Goal: Use online tool/utility: Utilize a website feature to perform a specific function

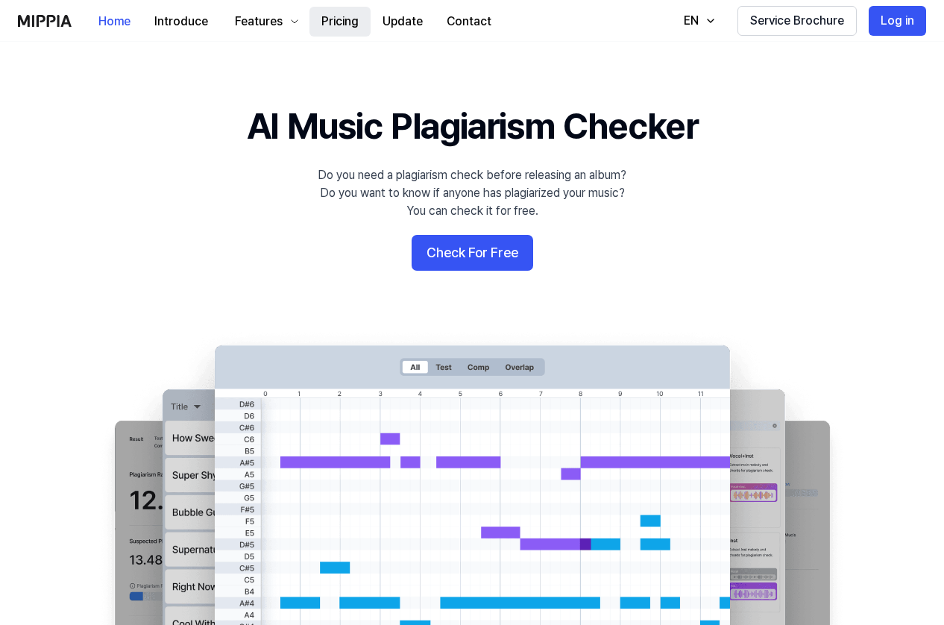
click at [332, 16] on button "Pricing" at bounding box center [339, 22] width 61 height 30
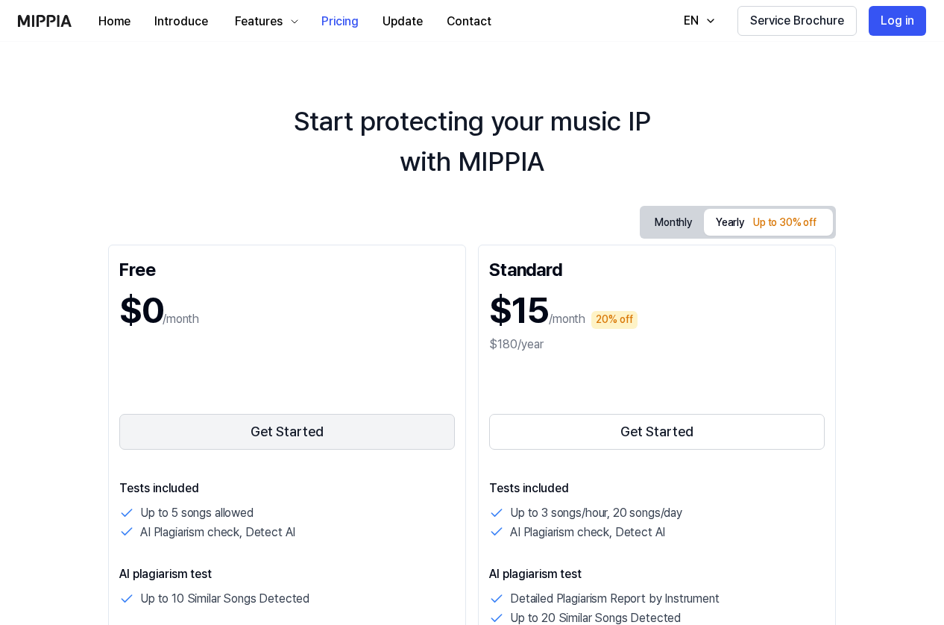
click at [279, 435] on button "Get Started" at bounding box center [286, 432] width 335 height 36
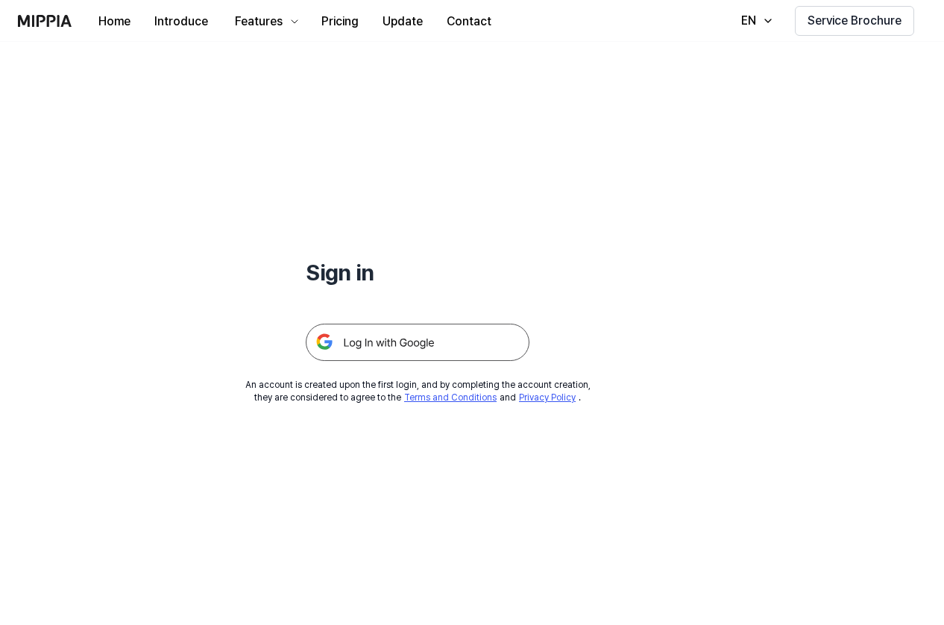
click at [414, 323] on div at bounding box center [418, 324] width 224 height 73
click at [402, 342] on img at bounding box center [418, 342] width 224 height 37
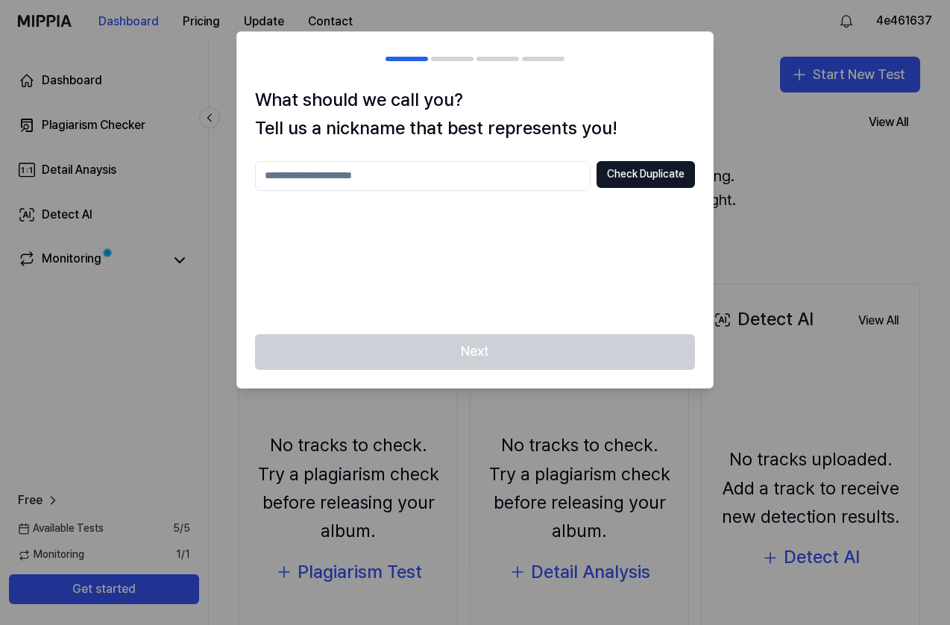
click at [455, 172] on input "text" at bounding box center [422, 176] width 335 height 30
type input "*"
type input "**********"
click at [651, 170] on button "Check Duplicate" at bounding box center [645, 174] width 98 height 27
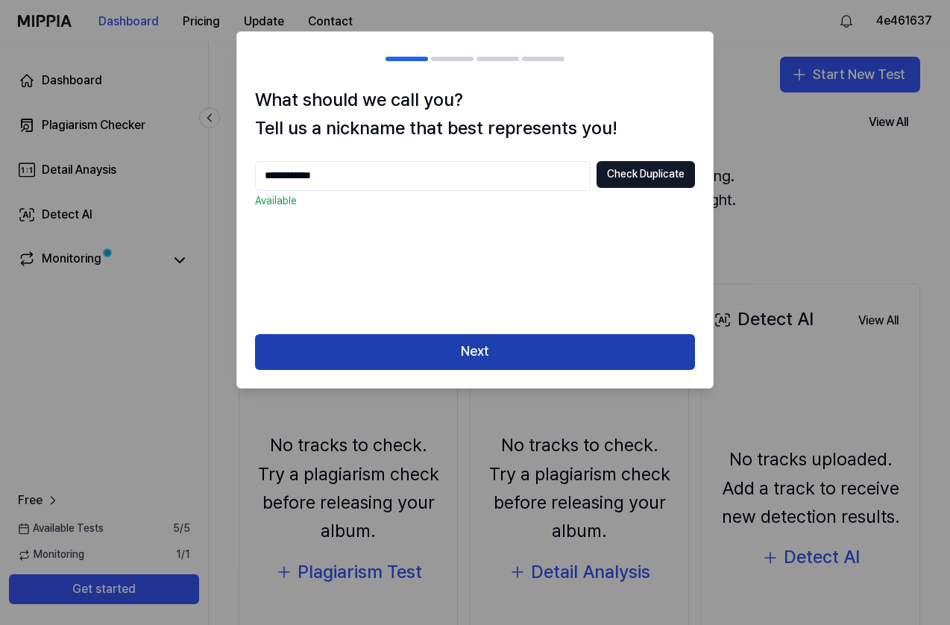
click at [464, 349] on button "Next" at bounding box center [475, 352] width 440 height 36
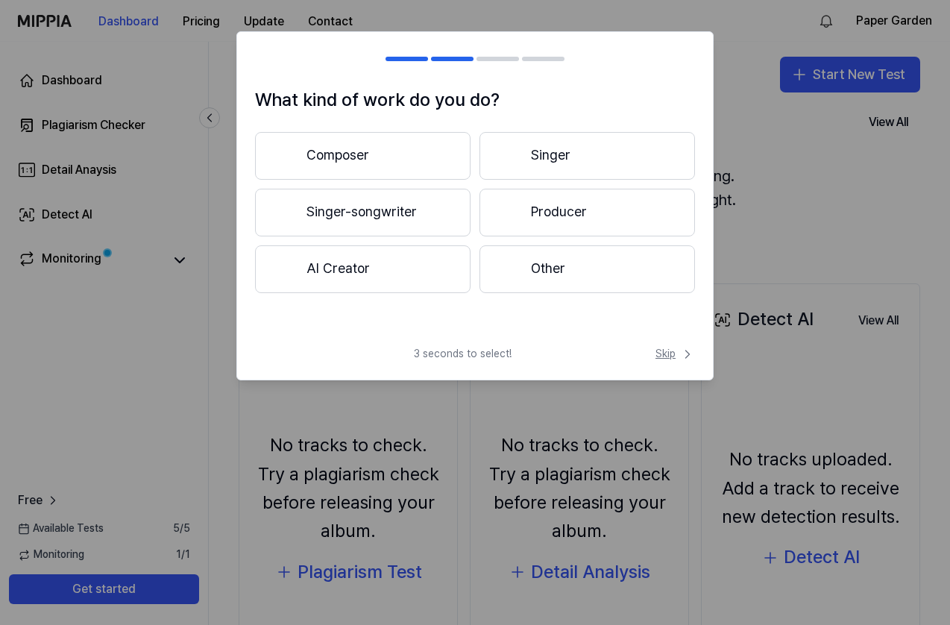
click at [677, 350] on span "Skip" at bounding box center [675, 354] width 40 height 15
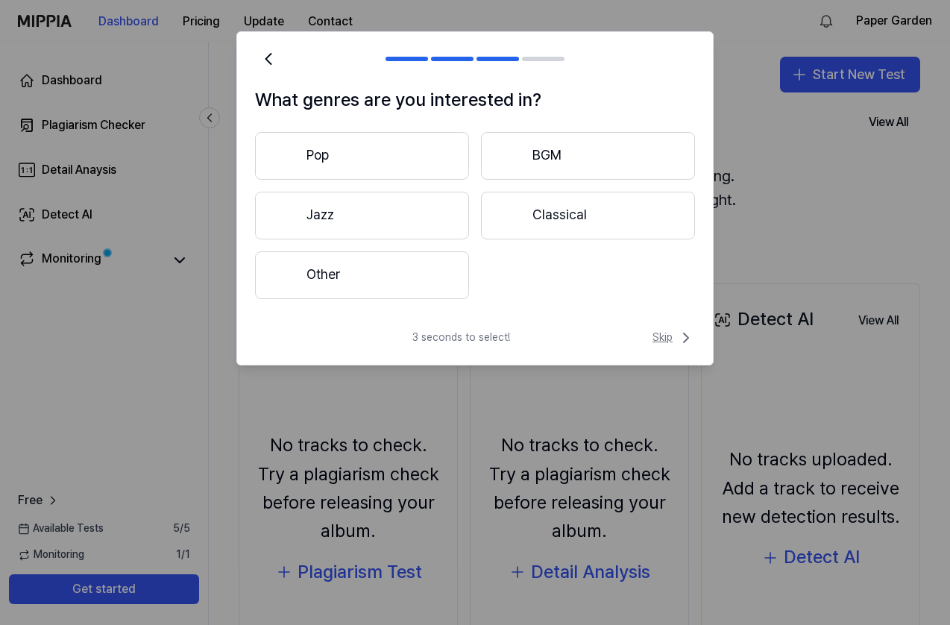
click at [679, 341] on icon at bounding box center [686, 338] width 18 height 18
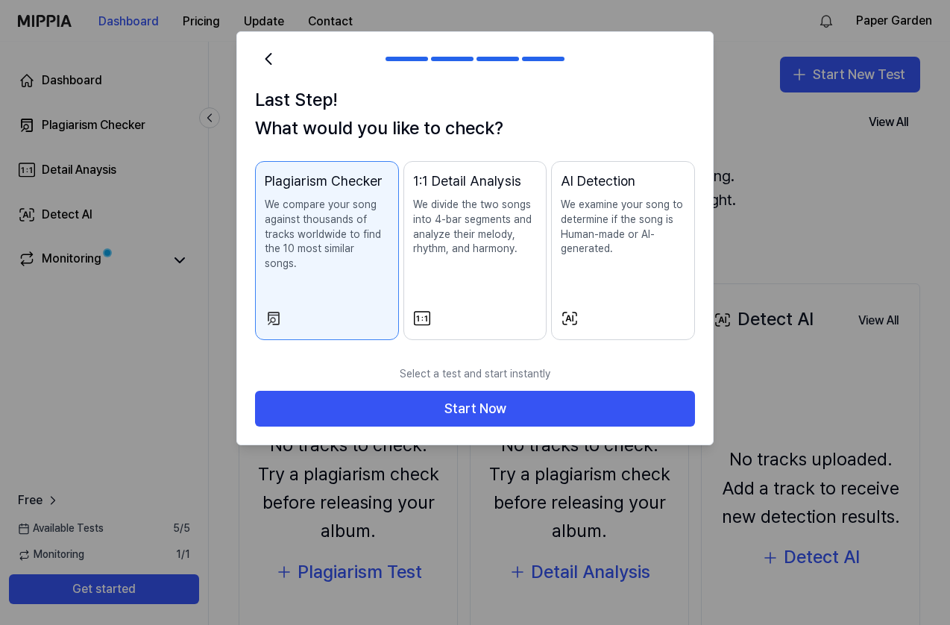
click at [643, 268] on div "AI Detection We examine your song to determine if the song is Human-made or AI-…" at bounding box center [623, 229] width 124 height 116
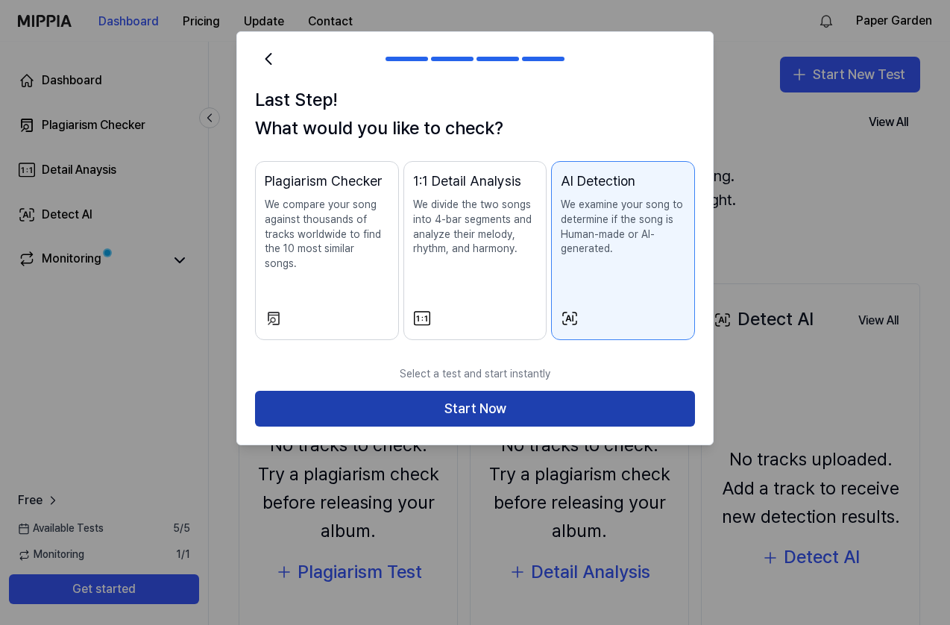
click at [540, 406] on button "Start Now" at bounding box center [475, 409] width 440 height 36
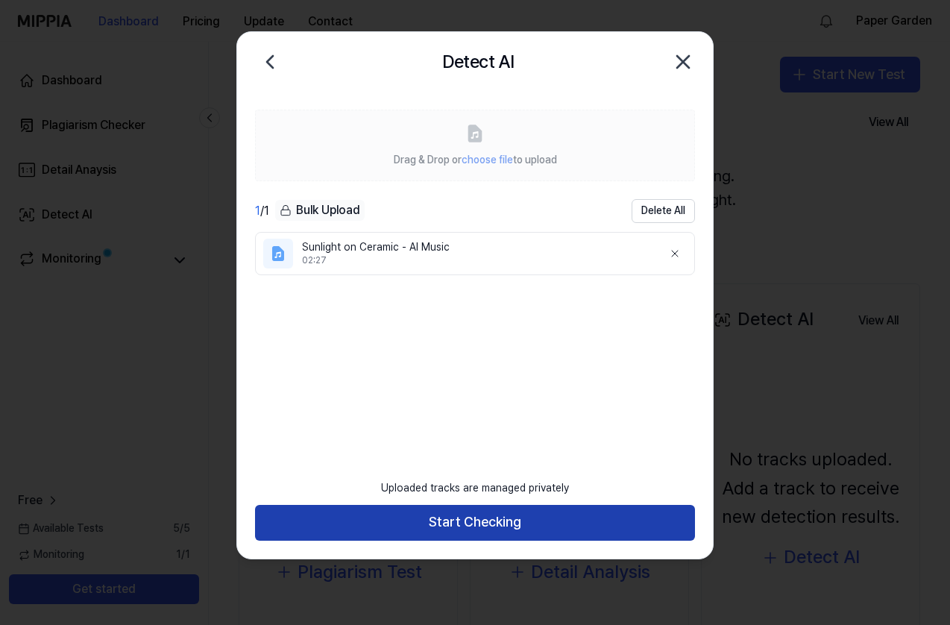
click at [476, 531] on button "Start Checking" at bounding box center [475, 523] width 440 height 36
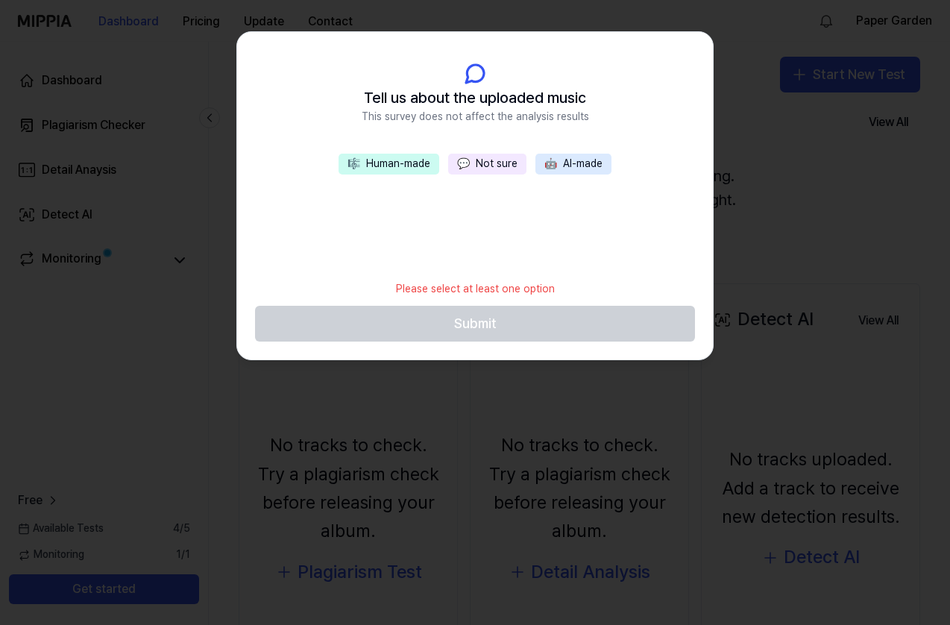
click at [415, 168] on button "🎼 Human-made" at bounding box center [388, 164] width 101 height 21
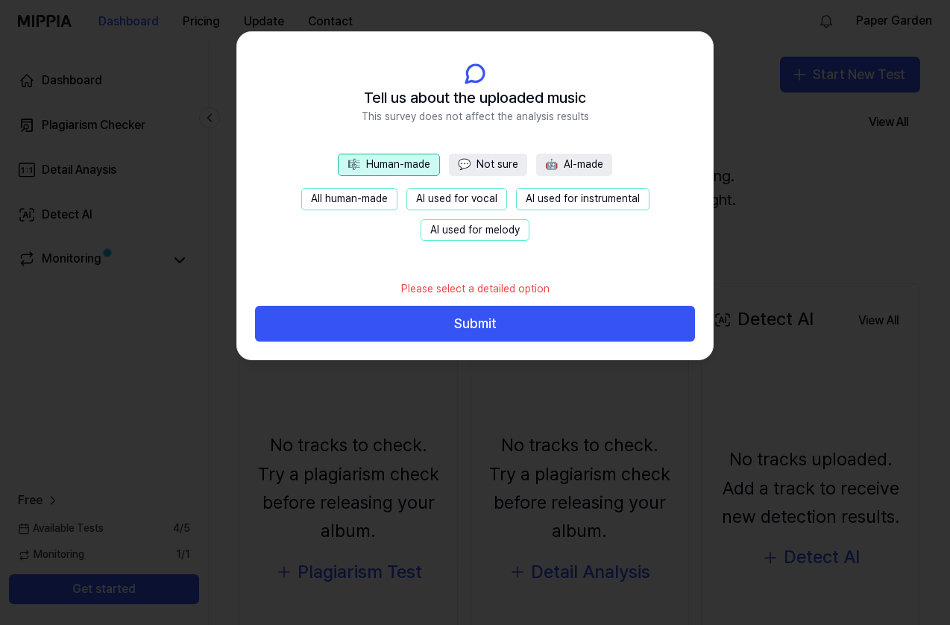
click at [386, 202] on button "All human-made" at bounding box center [349, 199] width 96 height 22
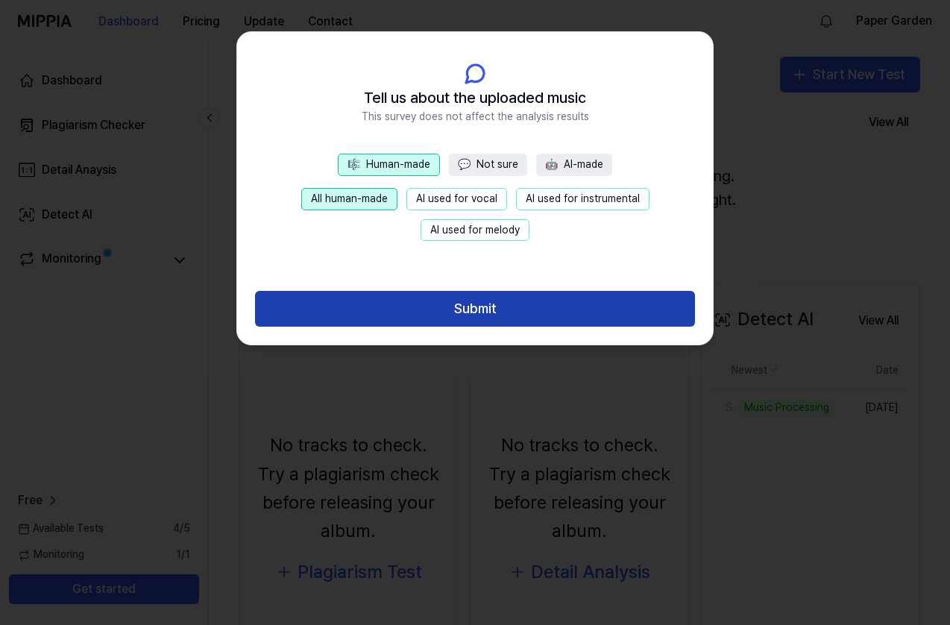
click at [461, 300] on button "Submit" at bounding box center [475, 309] width 440 height 36
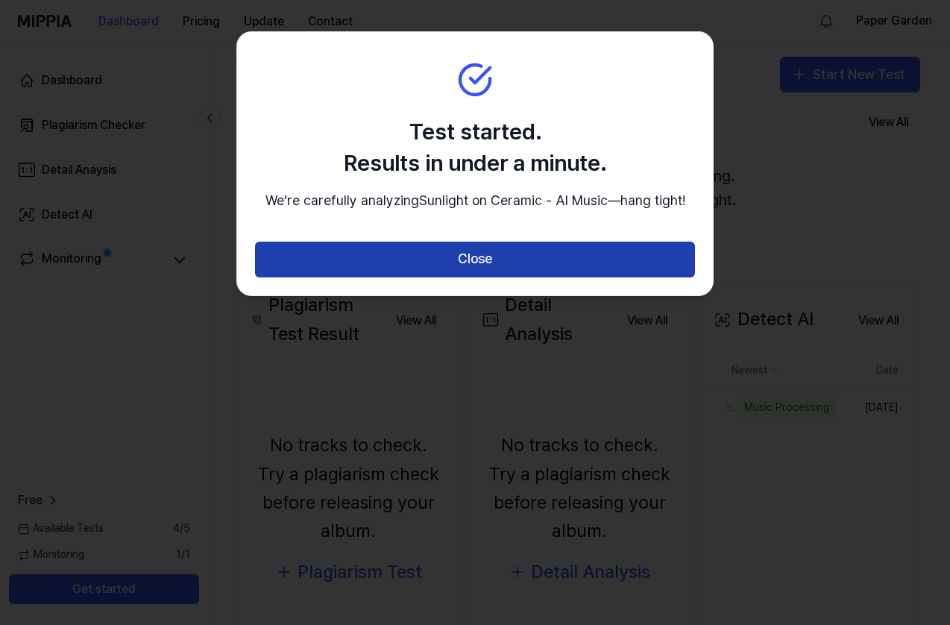
click at [461, 277] on button "Close" at bounding box center [475, 260] width 440 height 36
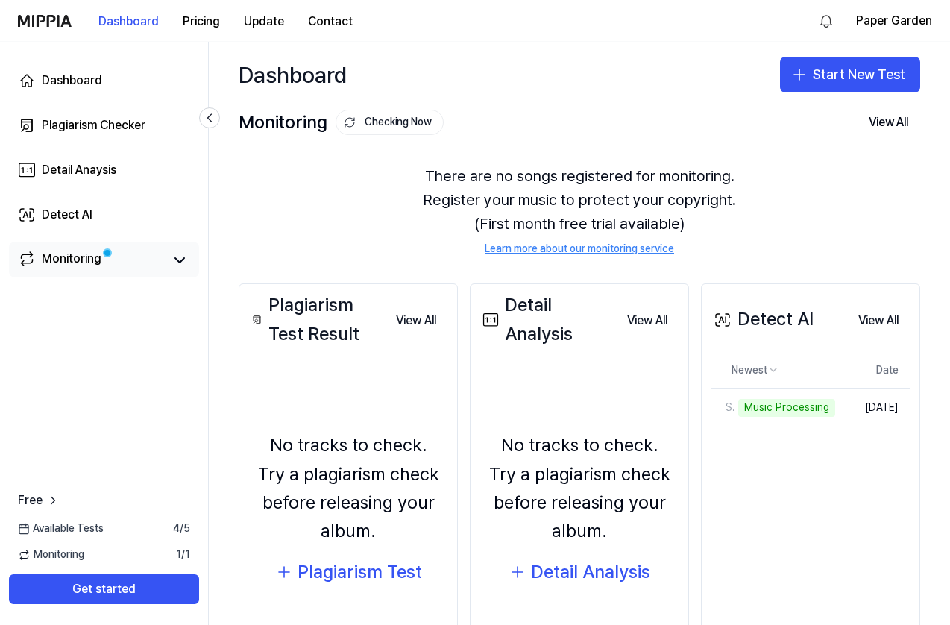
click at [159, 262] on link "Monitoring" at bounding box center [90, 260] width 145 height 21
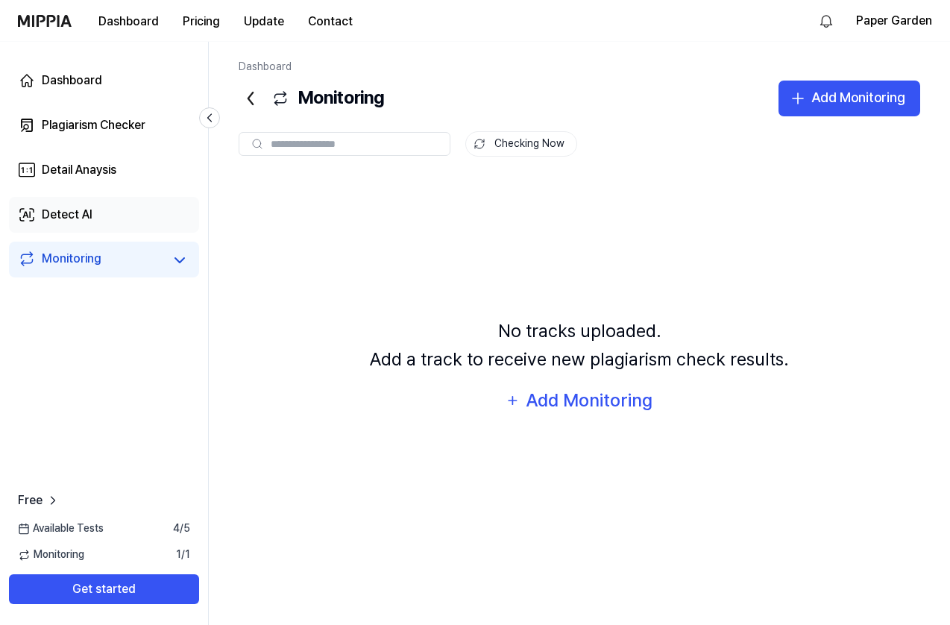
click at [145, 218] on link "Detect AI" at bounding box center [104, 215] width 190 height 36
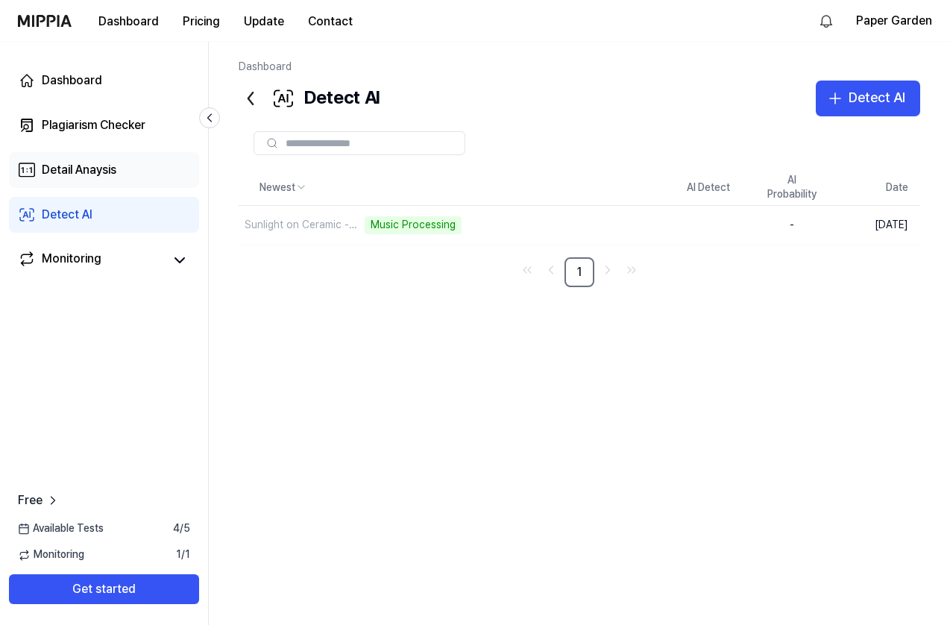
click at [60, 171] on div "Detail Anaysis" at bounding box center [79, 170] width 75 height 18
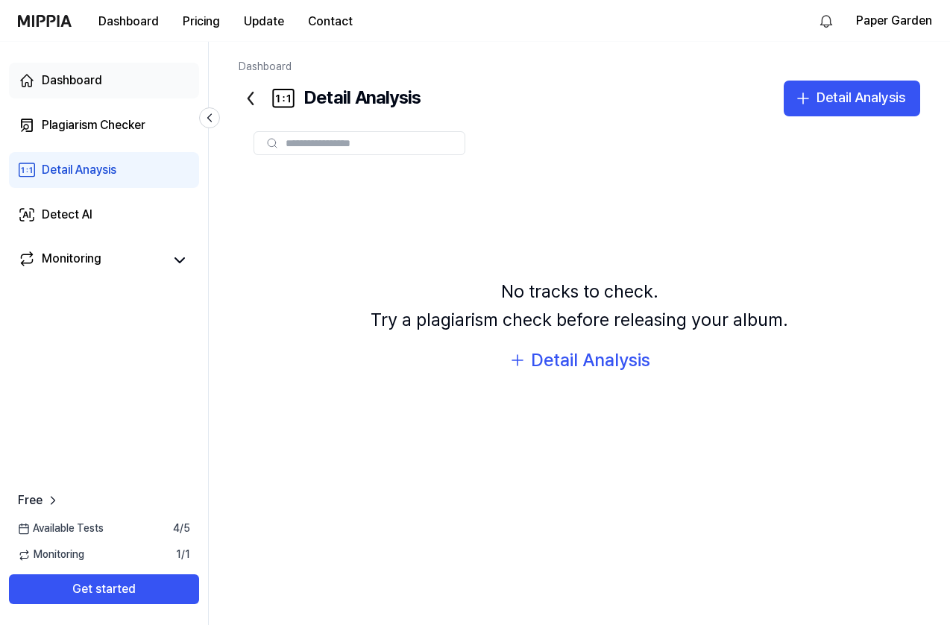
click at [72, 83] on div "Dashboard" at bounding box center [72, 81] width 60 height 18
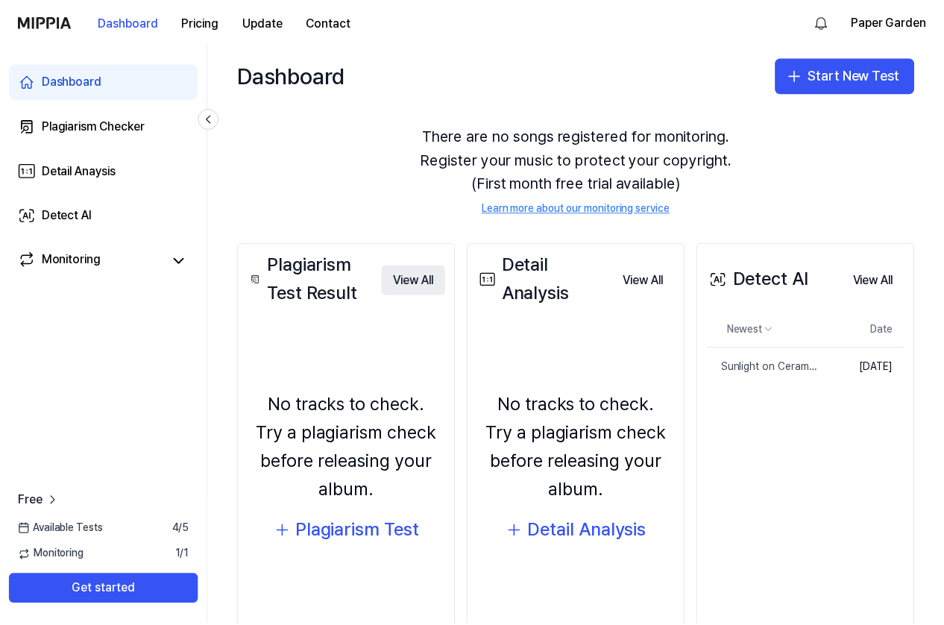
scroll to position [10, 0]
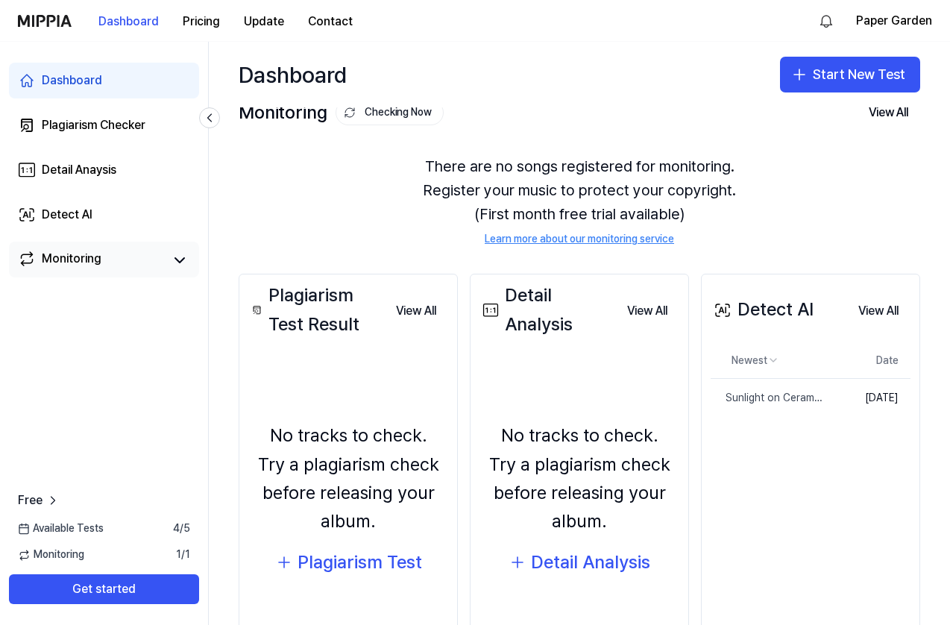
click at [130, 254] on link "Monitoring" at bounding box center [90, 260] width 145 height 21
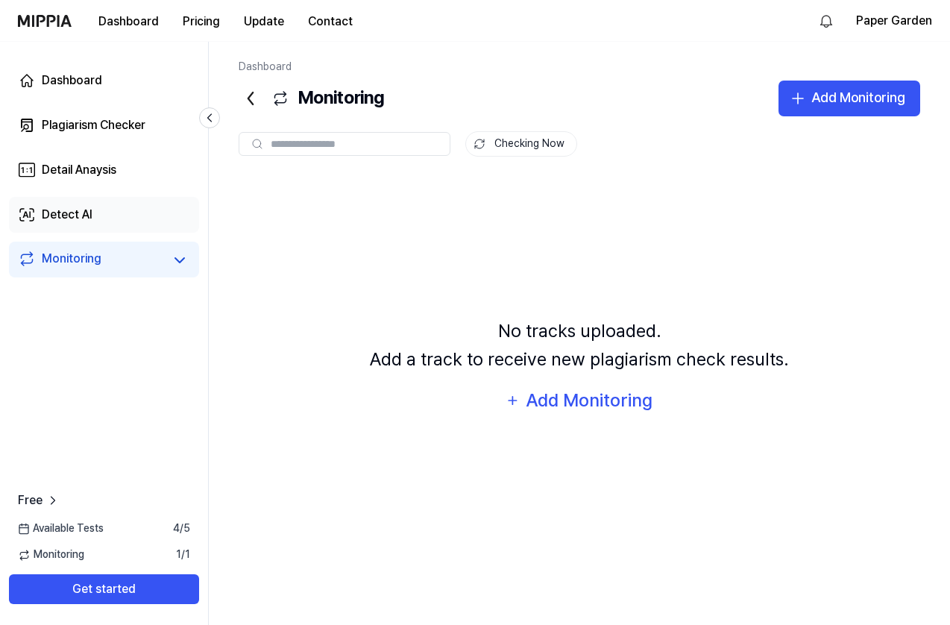
click at [102, 230] on link "Detect AI" at bounding box center [104, 215] width 190 height 36
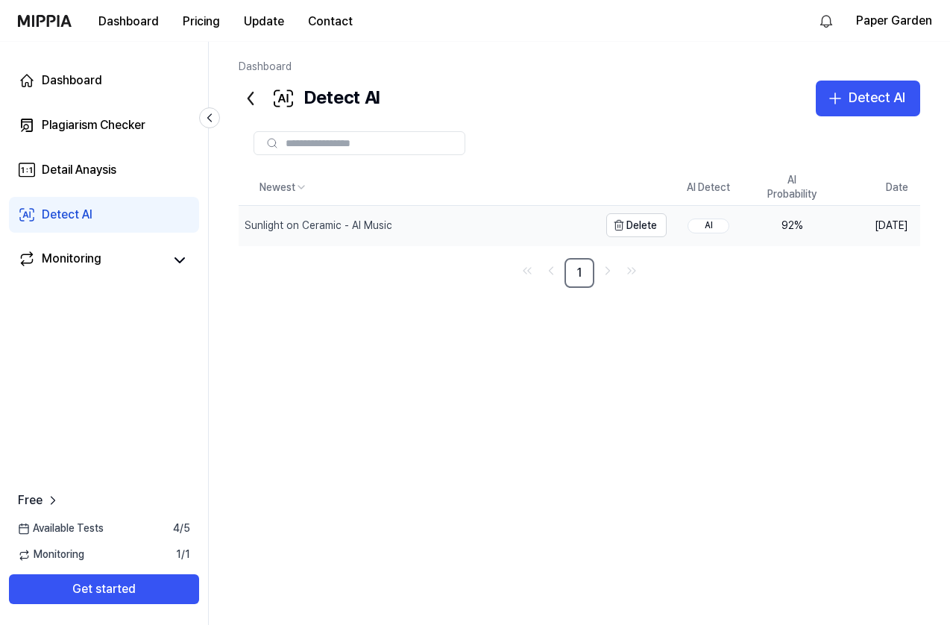
click at [356, 229] on div "Sunlight on Ceramic - AI Music" at bounding box center [318, 225] width 148 height 15
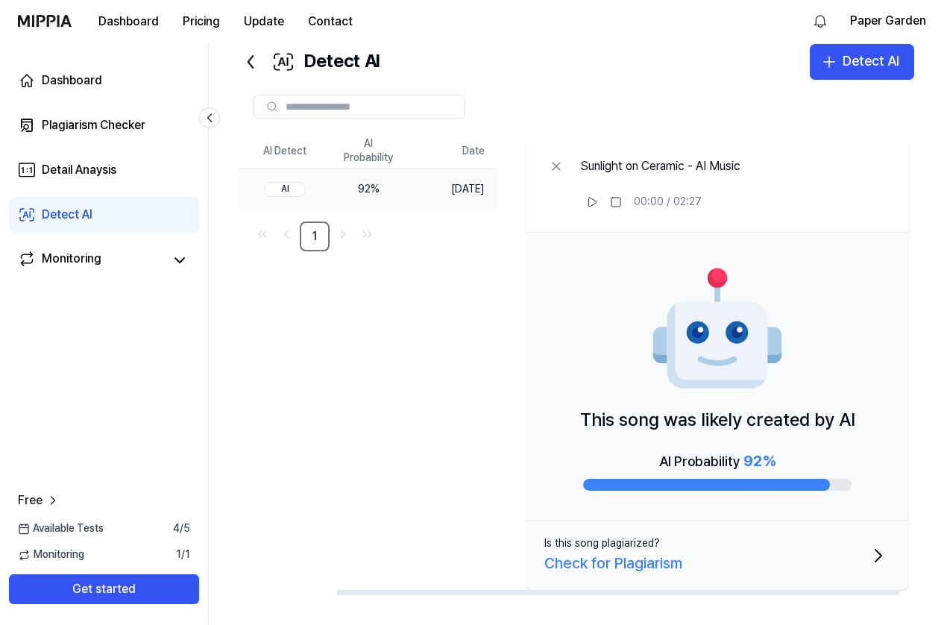
scroll to position [0, 133]
click at [596, 207] on button at bounding box center [592, 202] width 24 height 24
click at [590, 201] on rect at bounding box center [589, 202] width 2 height 9
click at [634, 558] on div "Check for Plagiarism" at bounding box center [613, 563] width 138 height 24
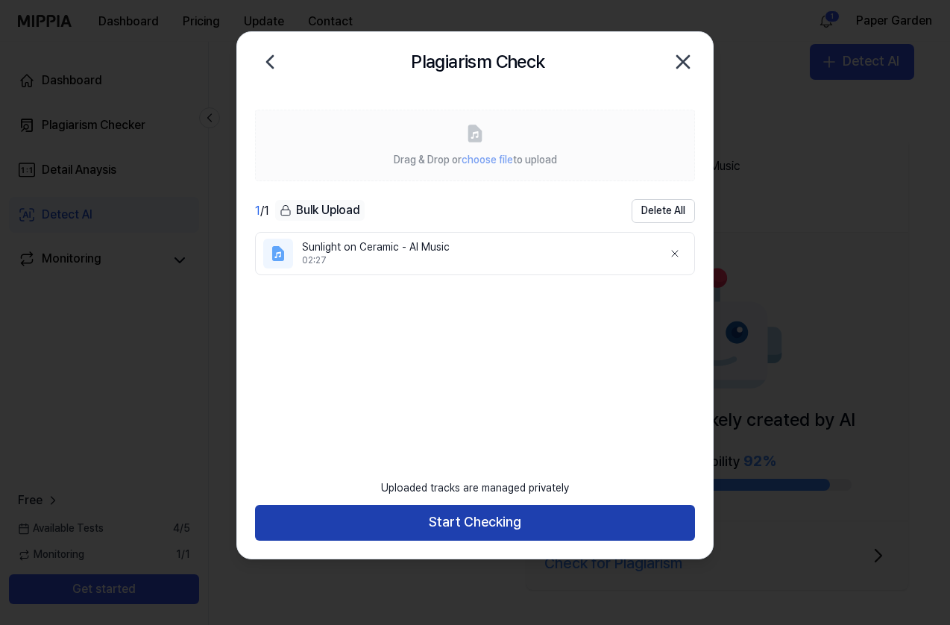
click at [441, 525] on button "Start Checking" at bounding box center [475, 523] width 440 height 36
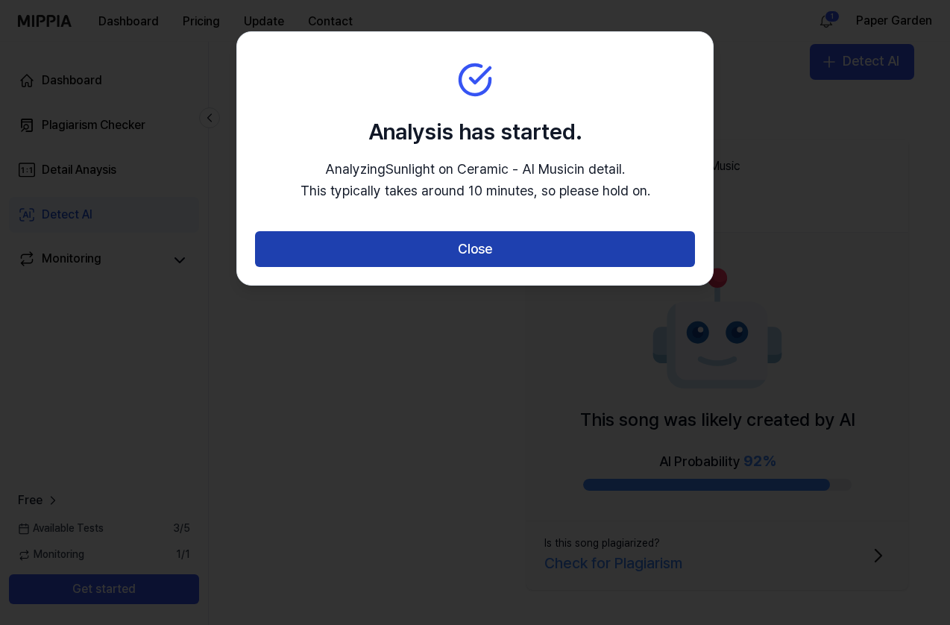
click at [476, 251] on button "Close" at bounding box center [475, 249] width 440 height 36
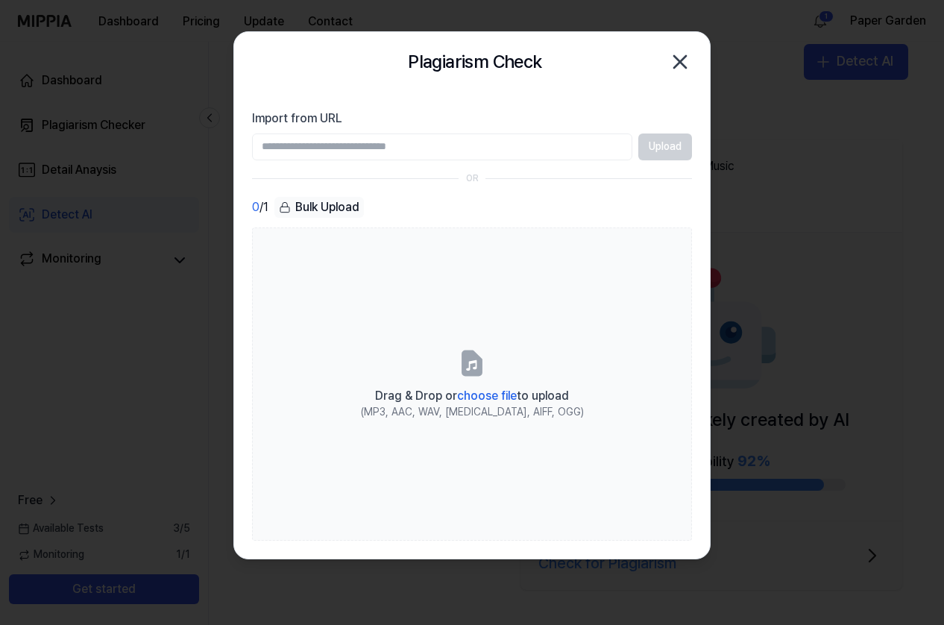
scroll to position [0, 127]
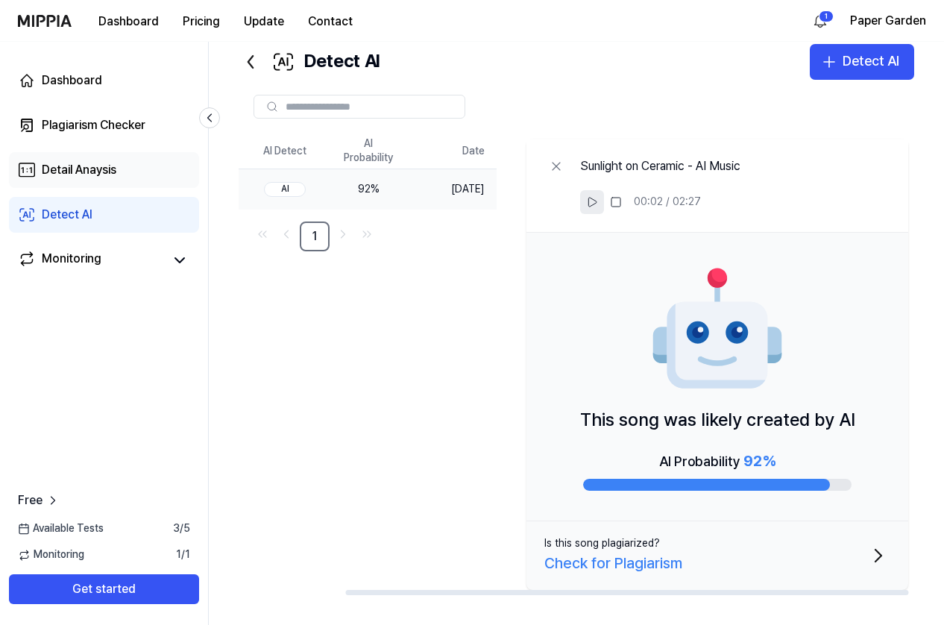
click at [98, 175] on div "Detail Anaysis" at bounding box center [79, 170] width 75 height 18
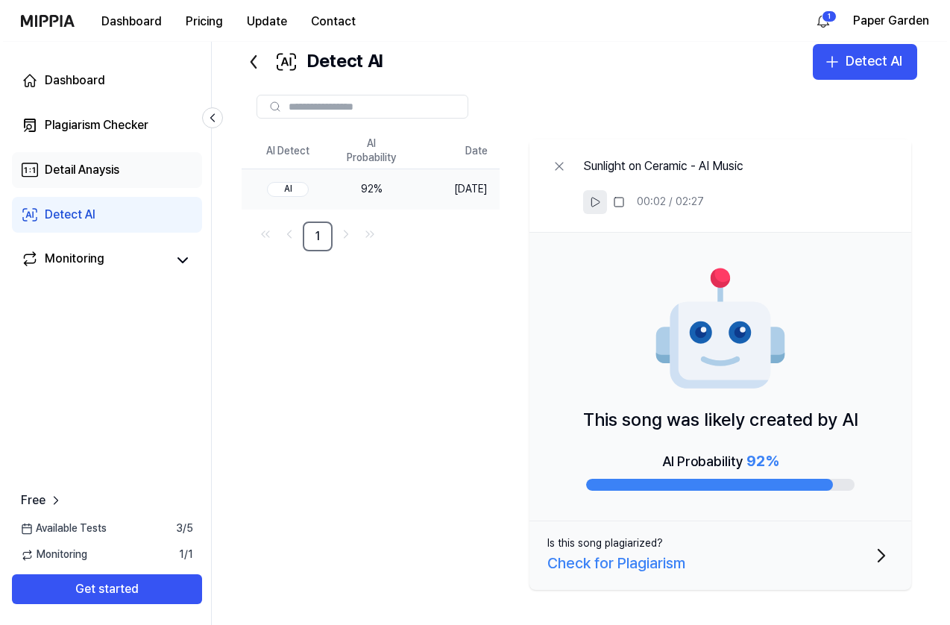
scroll to position [0, 0]
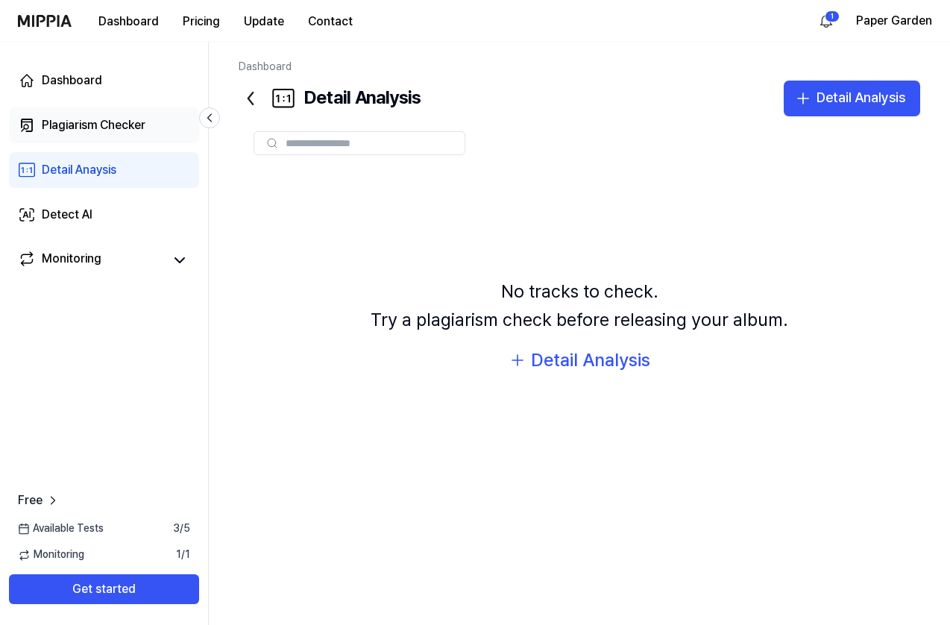
click at [75, 118] on div "Plagiarism Checker" at bounding box center [94, 125] width 104 height 18
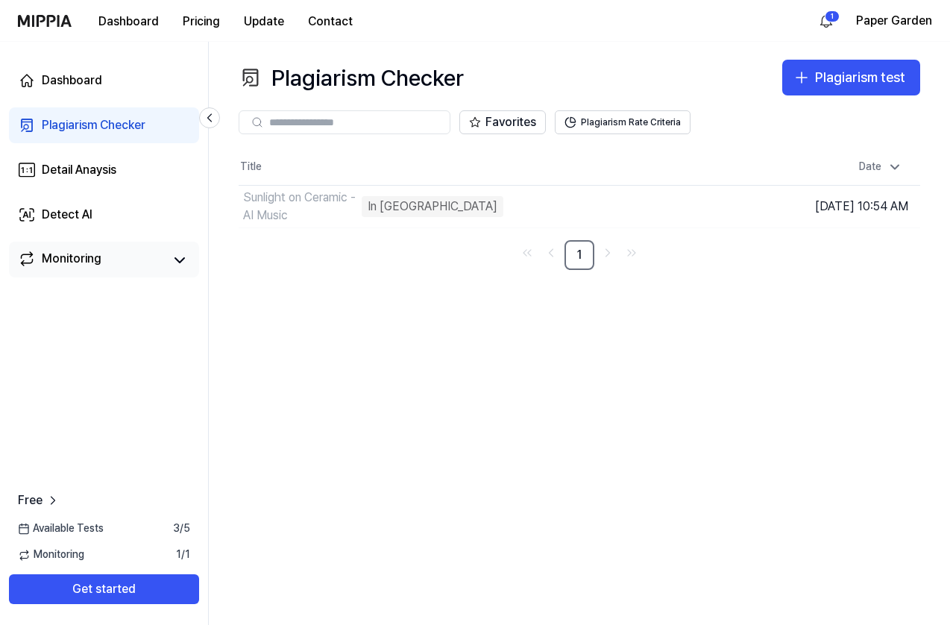
click at [66, 262] on div "Monitoring" at bounding box center [72, 260] width 60 height 21
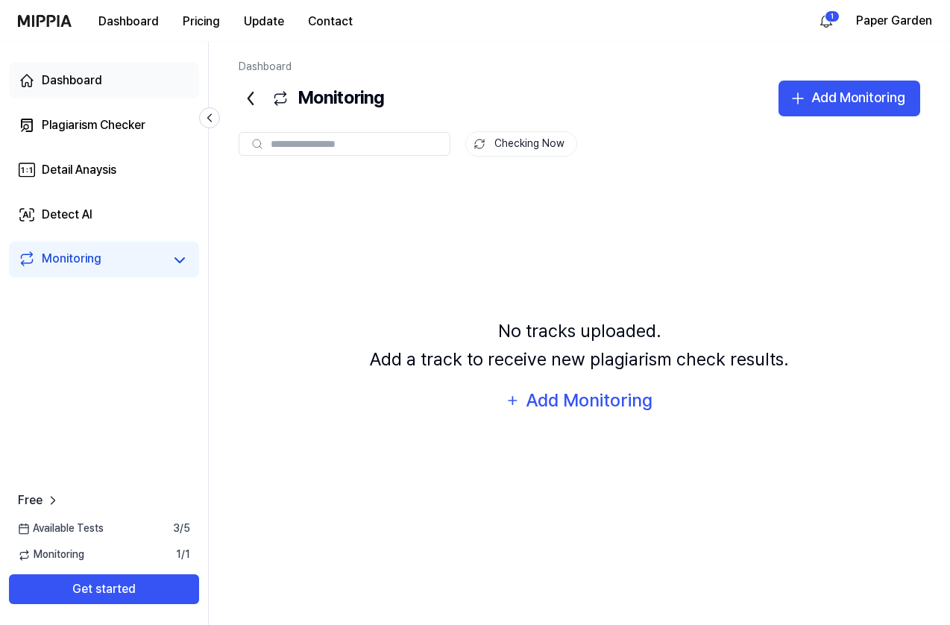
click at [71, 89] on link "Dashboard" at bounding box center [104, 81] width 190 height 36
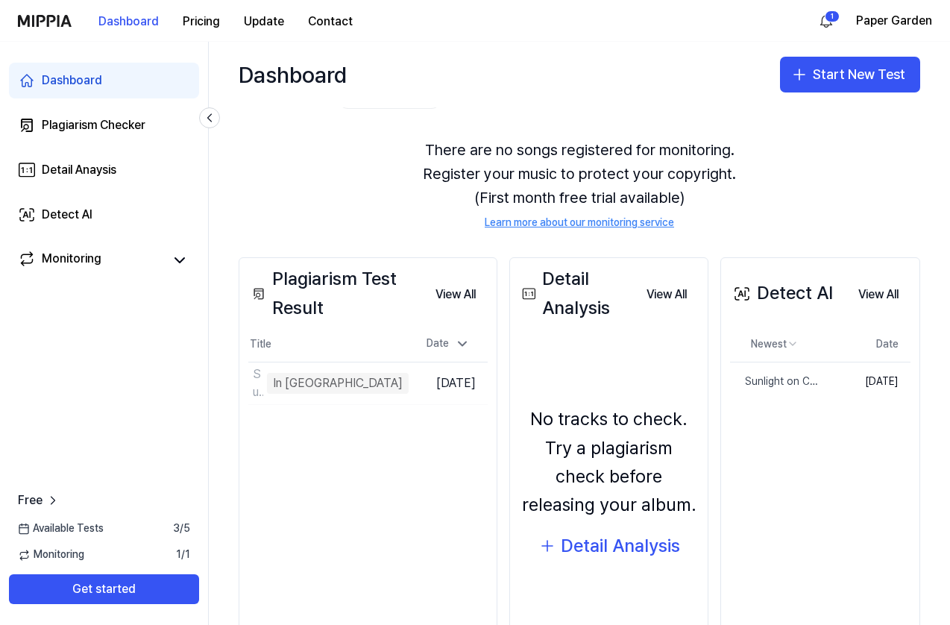
scroll to position [37, 0]
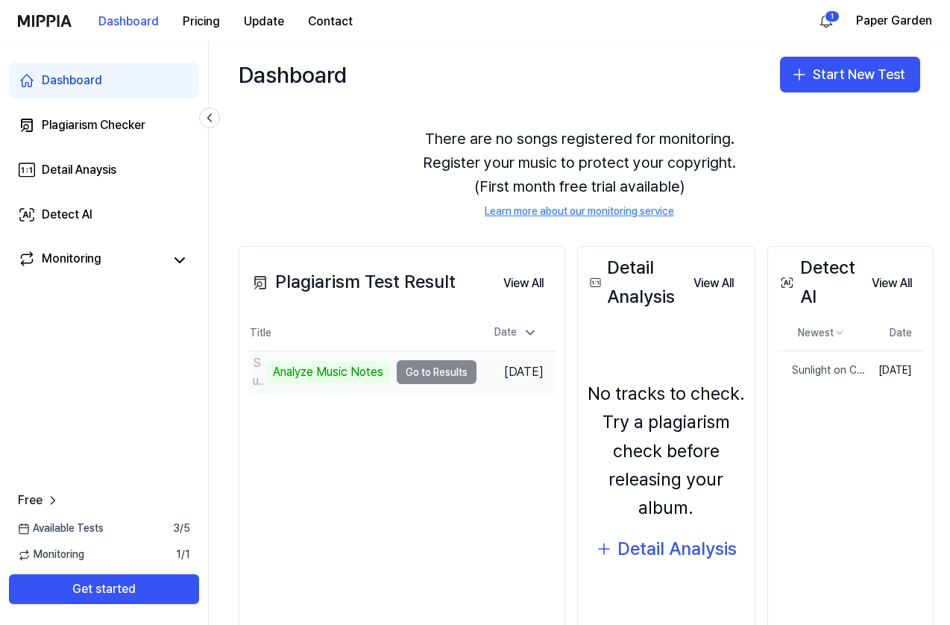
click at [437, 377] on td "Sunlight on Ceramic - AI Music Analyze Music Notes Go to Results" at bounding box center [362, 372] width 228 height 42
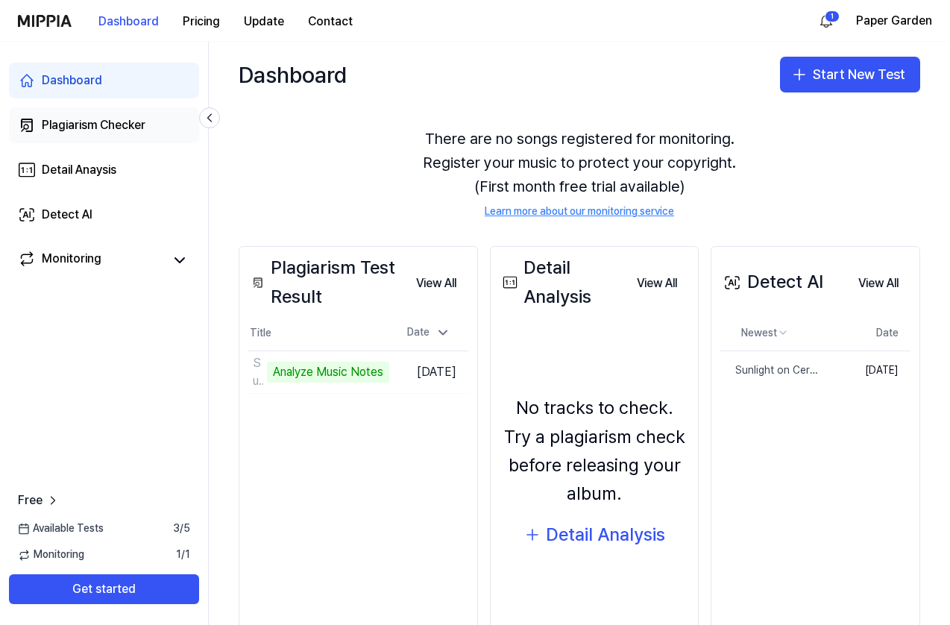
click at [83, 121] on div "Plagiarism Checker" at bounding box center [94, 125] width 104 height 18
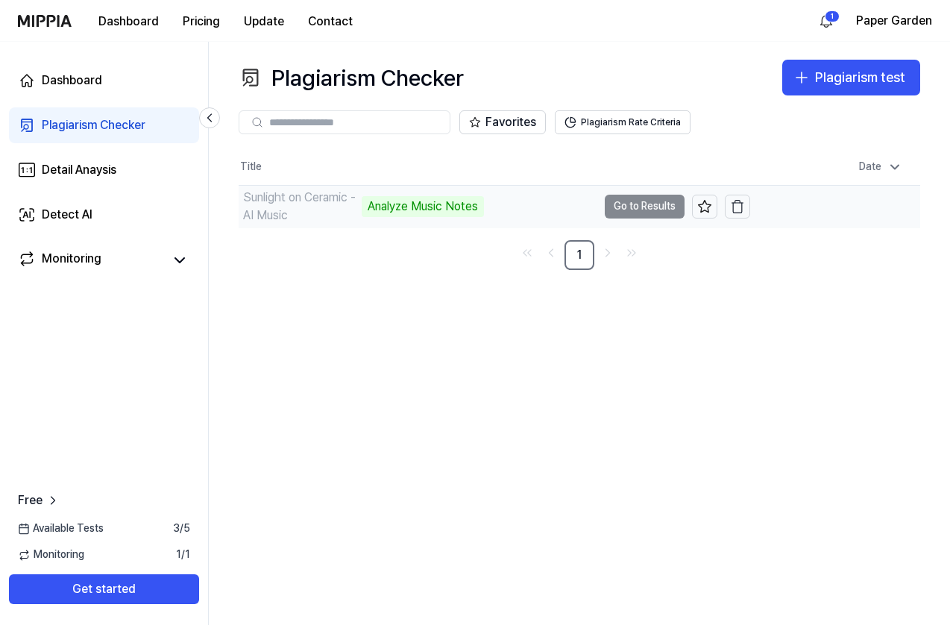
click at [637, 207] on td "Sunlight on Ceramic - AI Music Analyze Music Notes Go to Results" at bounding box center [494, 207] width 511 height 42
click at [303, 208] on div "Sunlight on Ceramic - AI Music" at bounding box center [300, 207] width 115 height 36
click at [620, 208] on td "Sunlight on Ceramic - AI Music Analyze Music Notes Go to Results" at bounding box center [494, 207] width 511 height 42
click at [595, 127] on button "Plagiarism Rate Criteria" at bounding box center [623, 122] width 136 height 24
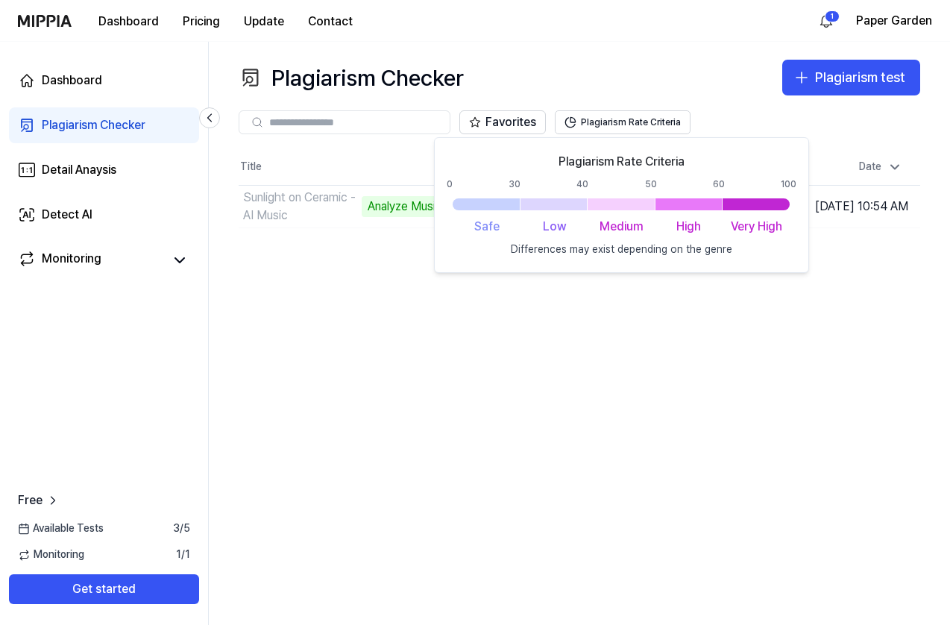
click at [587, 69] on div "Plagiarism Checker Plagiarism test" at bounding box center [579, 78] width 681 height 36
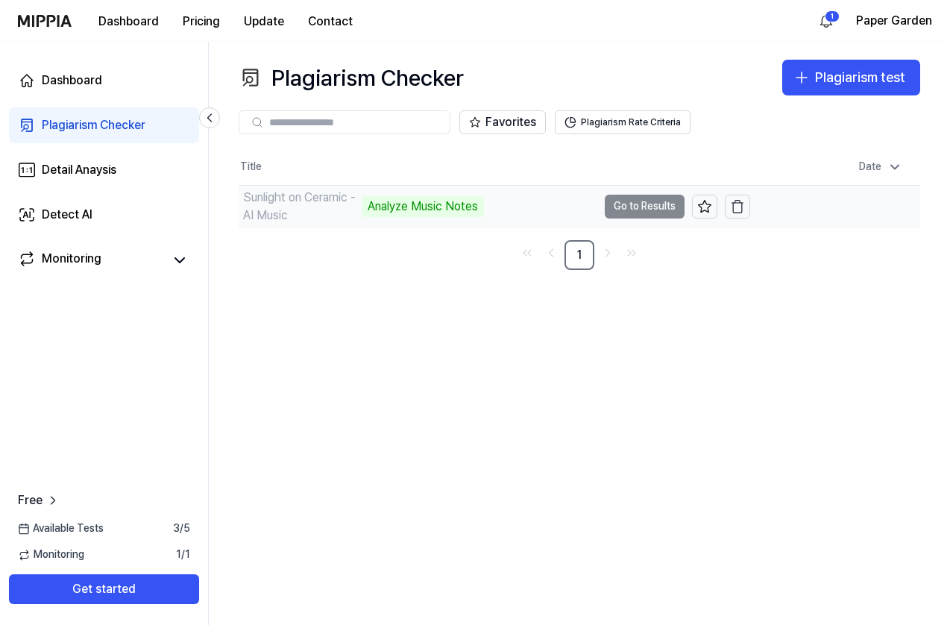
click at [899, 198] on td "Oct 13, 2025, 10:54 AM" at bounding box center [835, 206] width 171 height 42
click at [309, 194] on div "Sunlight on Ceramic - AI Music" at bounding box center [300, 207] width 115 height 36
click at [110, 154] on link "Detail Anaysis" at bounding box center [104, 170] width 190 height 36
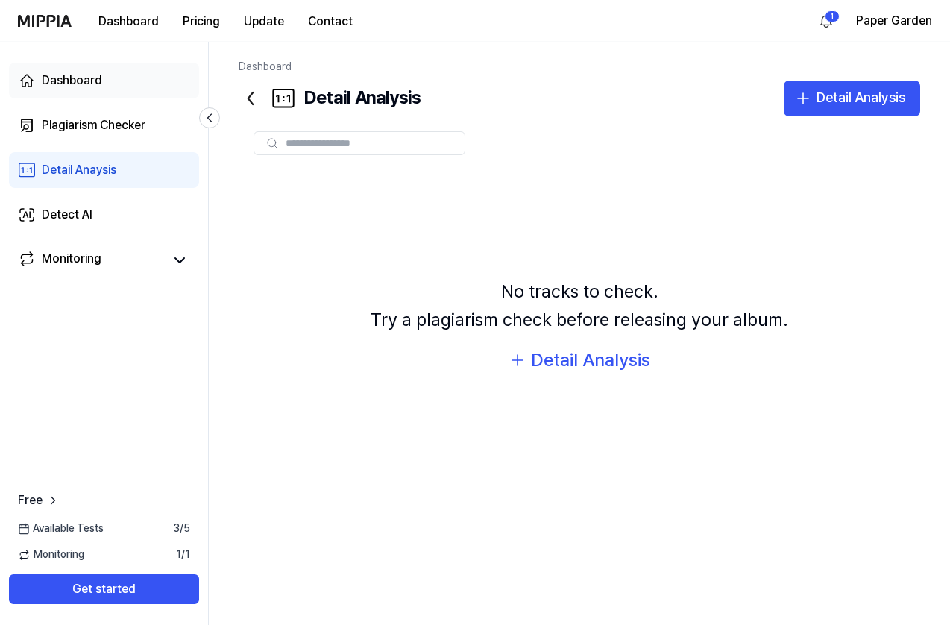
click at [98, 81] on div "Dashboard" at bounding box center [72, 81] width 60 height 18
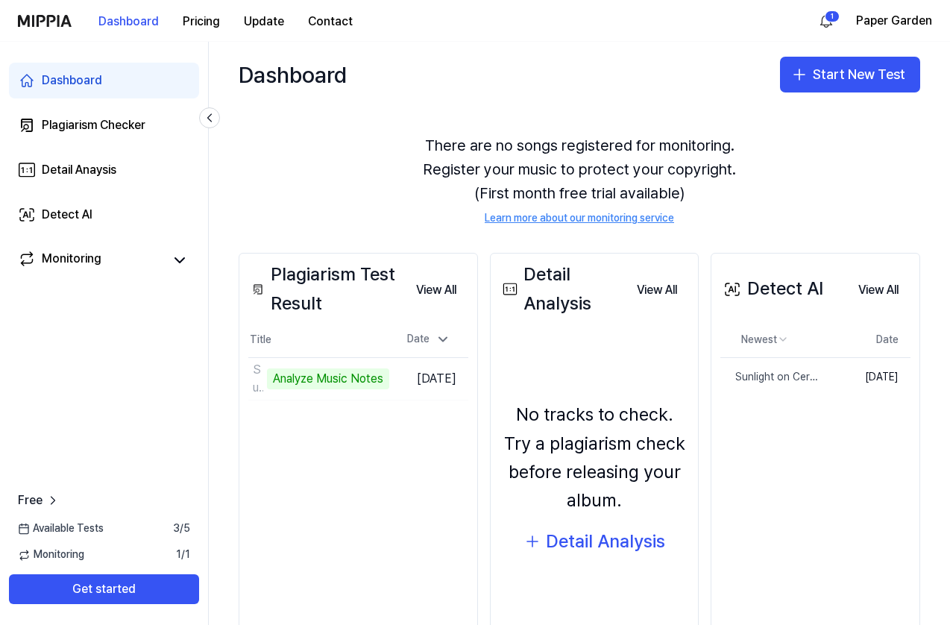
scroll to position [37, 0]
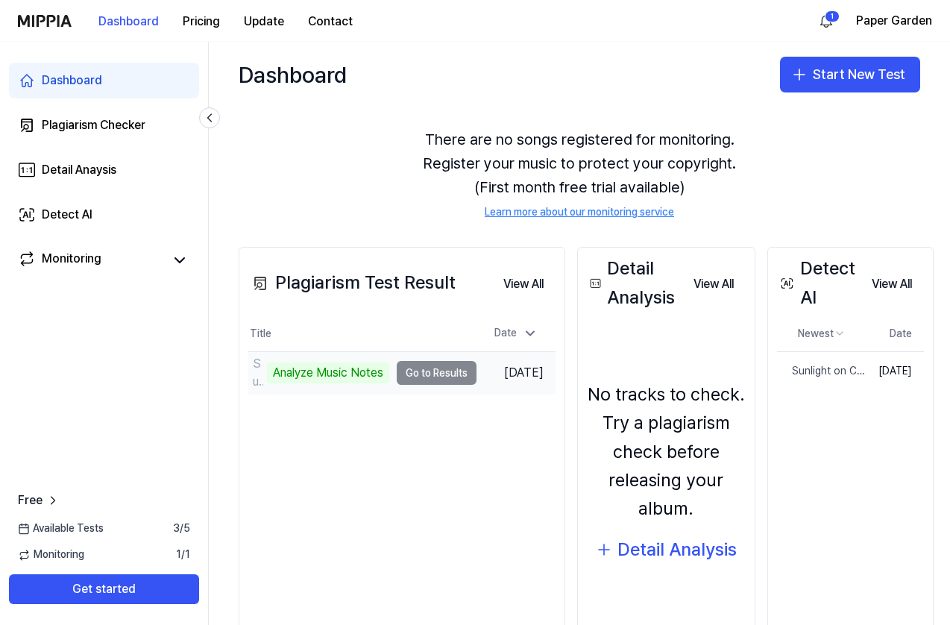
click at [435, 373] on td "Sunlight on Ceramic - AI Music Analyze Music Notes Go to Results" at bounding box center [362, 373] width 228 height 42
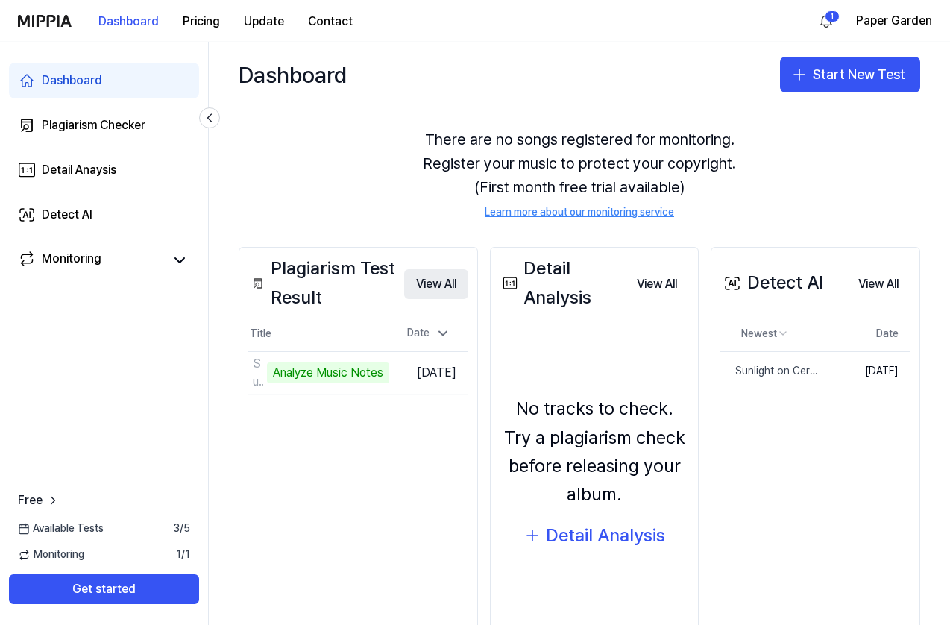
click at [455, 275] on button "View All" at bounding box center [436, 284] width 64 height 30
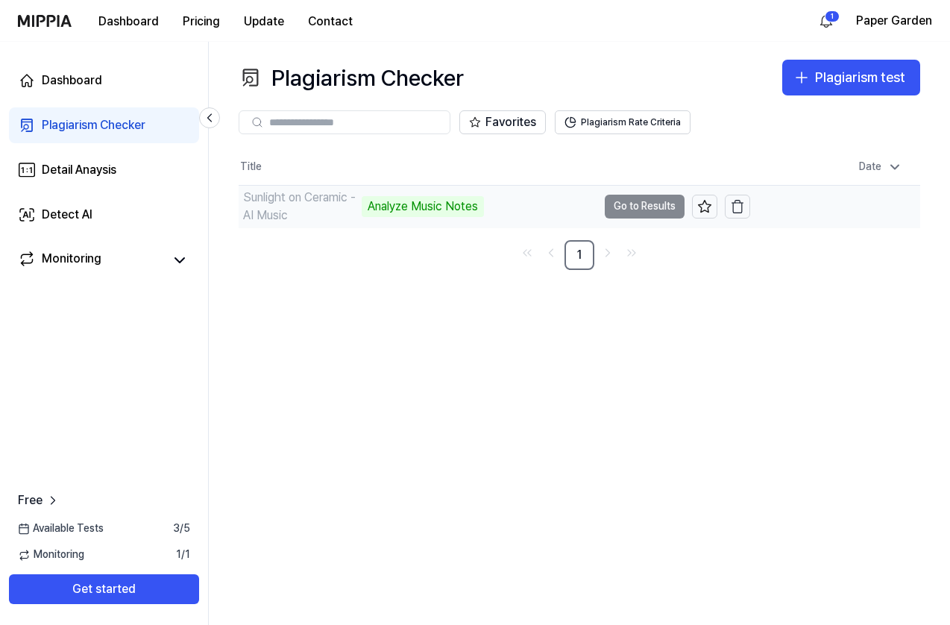
click at [503, 201] on div "Sunlight on Ceramic - AI Music Analyze Music Notes" at bounding box center [418, 207] width 359 height 42
click at [456, 206] on div "Analyze Music Notes" at bounding box center [423, 206] width 122 height 21
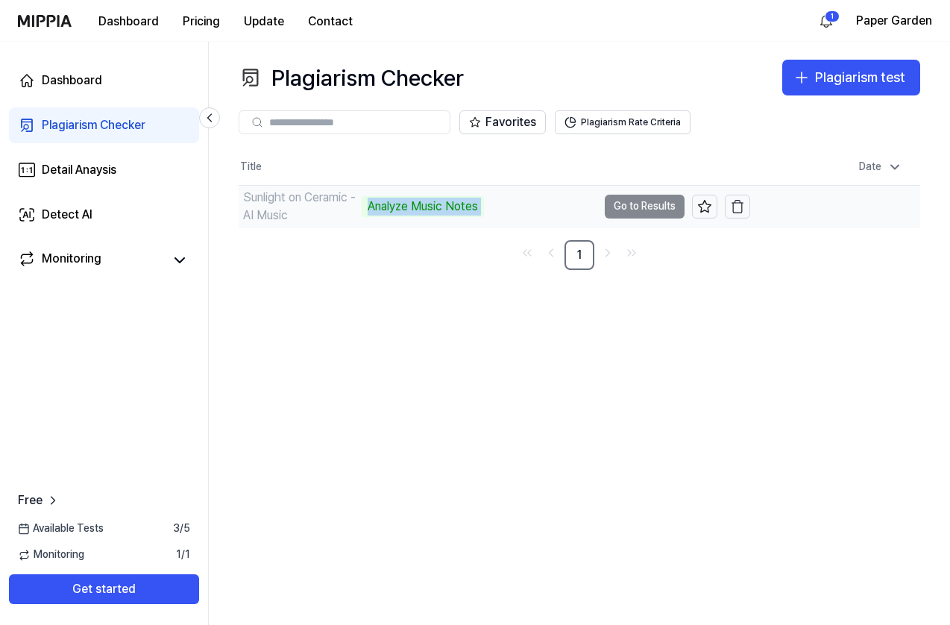
click at [456, 206] on div "Analyze Music Notes" at bounding box center [423, 206] width 122 height 21
click at [117, 220] on link "Detect AI" at bounding box center [104, 215] width 190 height 36
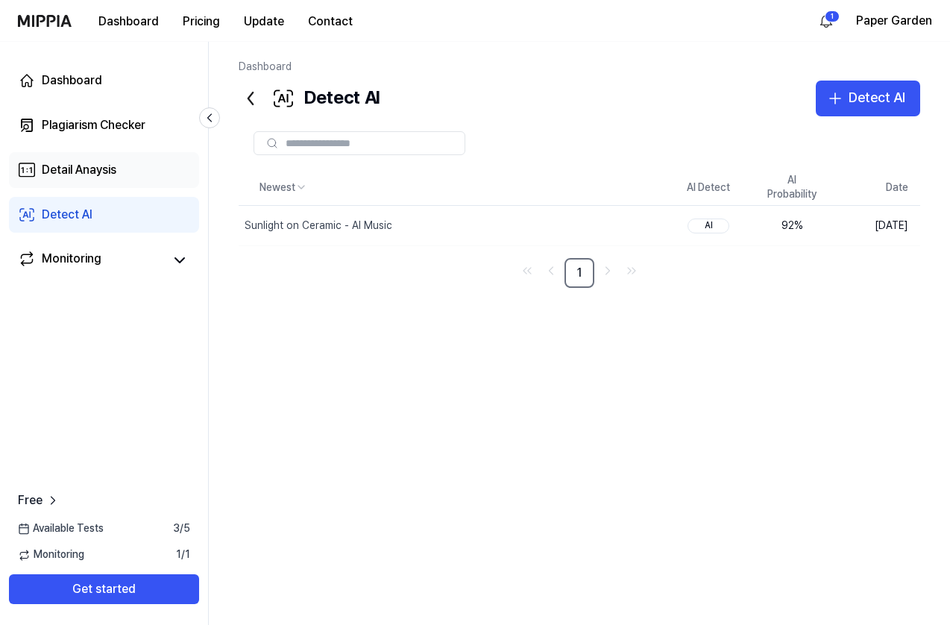
click at [91, 157] on link "Detail Anaysis" at bounding box center [104, 170] width 190 height 36
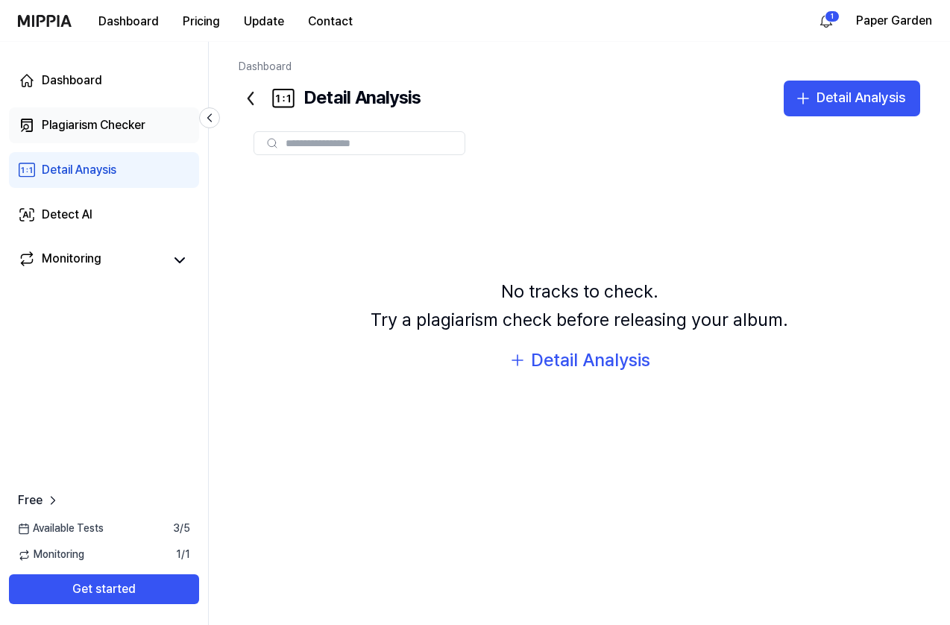
click at [90, 135] on link "Plagiarism Checker" at bounding box center [104, 125] width 190 height 36
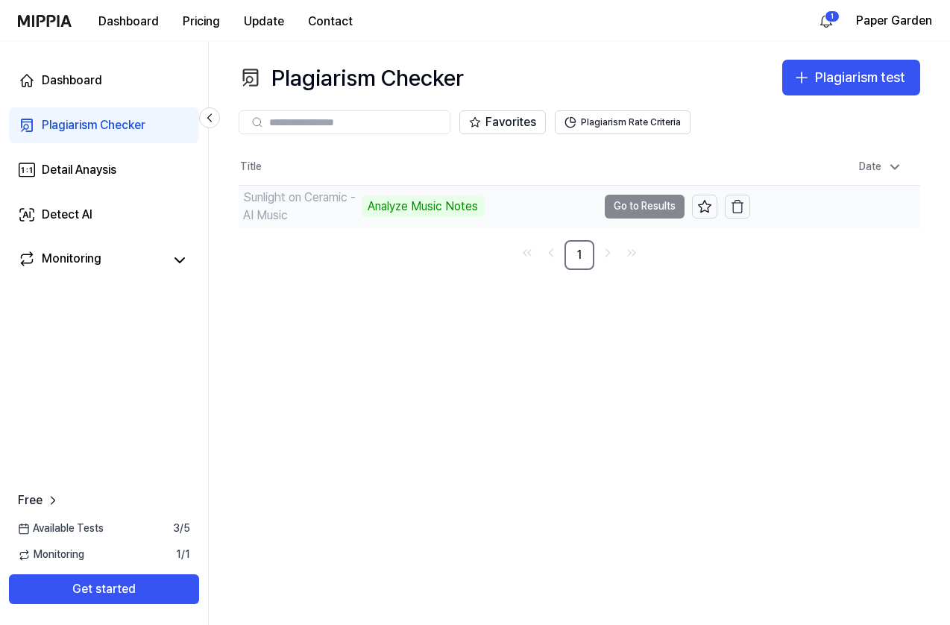
click at [650, 203] on td "Sunlight on Ceramic - AI Music Analyze Music Notes Go to Results" at bounding box center [494, 207] width 511 height 42
